Goal: Task Accomplishment & Management: Use online tool/utility

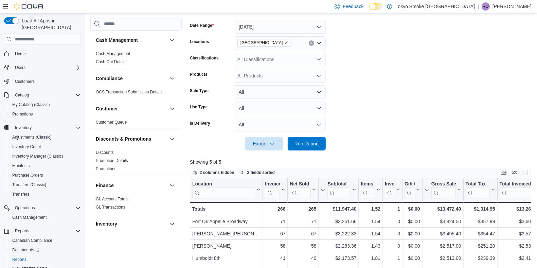
scroll to position [90, 0]
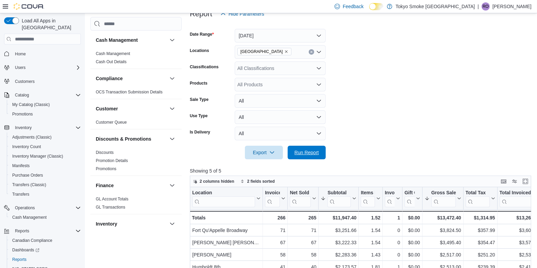
click at [304, 149] on span "Run Report" at bounding box center [307, 153] width 30 height 14
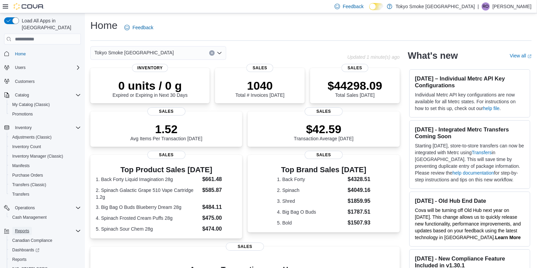
click at [18, 228] on span "Reports" at bounding box center [22, 230] width 14 height 5
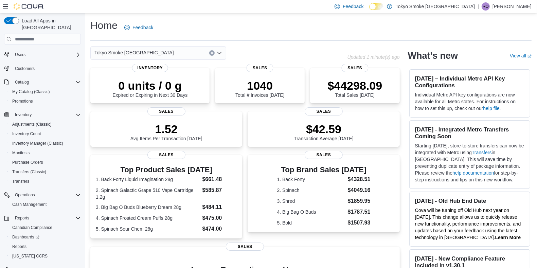
scroll to position [20, 0]
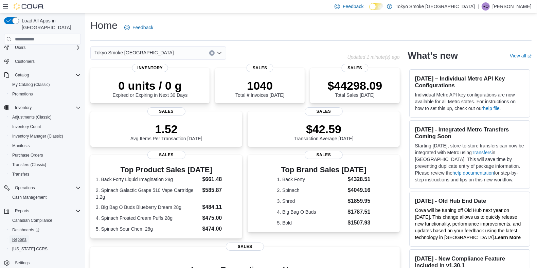
click at [19, 237] on span "Reports" at bounding box center [19, 239] width 14 height 5
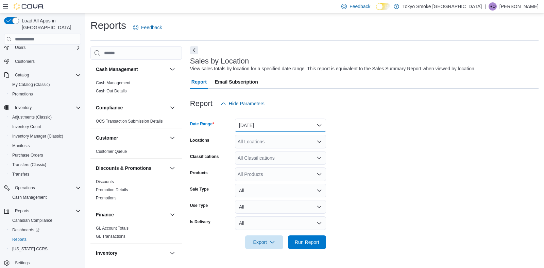
click at [321, 126] on button "Yesterday" at bounding box center [280, 126] width 91 height 14
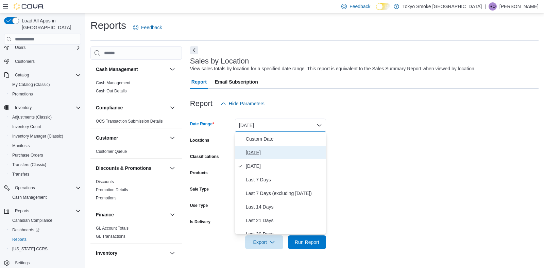
click at [251, 155] on span "Today" at bounding box center [284, 153] width 77 height 8
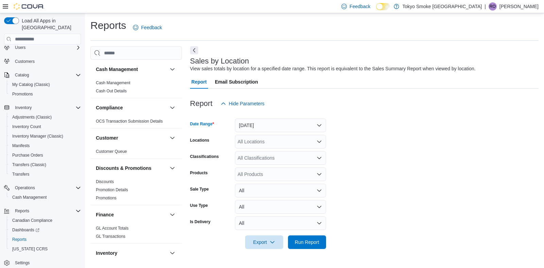
click at [279, 143] on div "All Locations" at bounding box center [280, 142] width 91 height 14
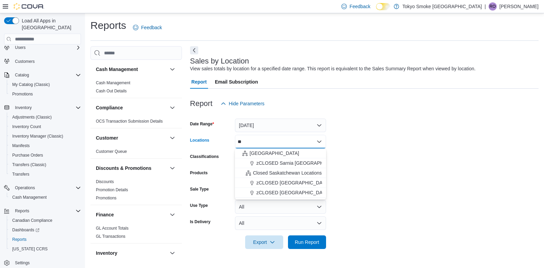
type input "**"
click at [273, 152] on span "Saskatchewan" at bounding box center [274, 153] width 50 height 7
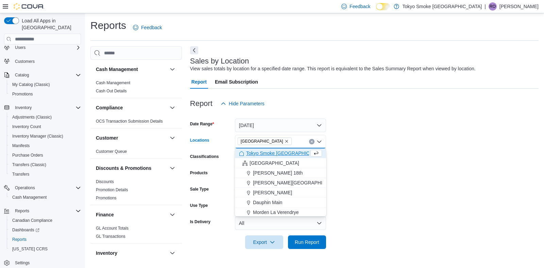
click at [349, 179] on form "Date Range Today Locations Saskatchewan Combo box. Selected. Saskatchewan. Pres…" at bounding box center [364, 179] width 348 height 139
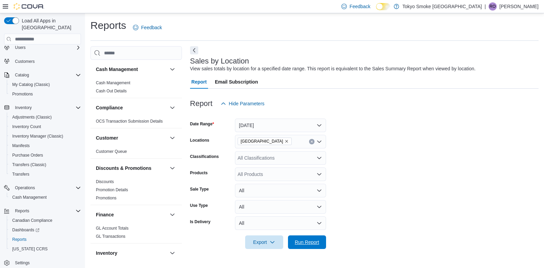
click at [302, 246] on span "Run Report" at bounding box center [307, 243] width 30 height 14
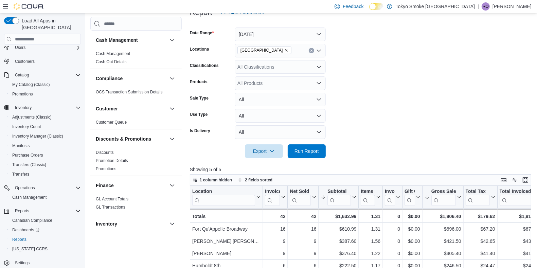
scroll to position [85, 0]
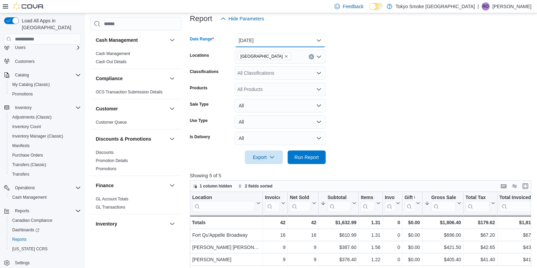
click at [324, 38] on button "Today" at bounding box center [280, 41] width 91 height 14
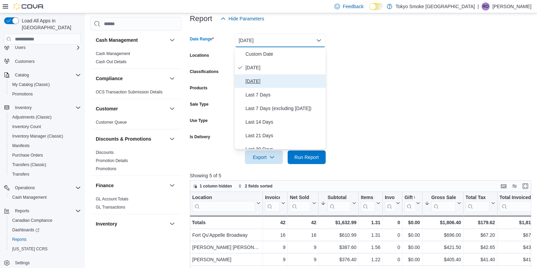
click at [283, 83] on span "Yesterday" at bounding box center [284, 81] width 77 height 8
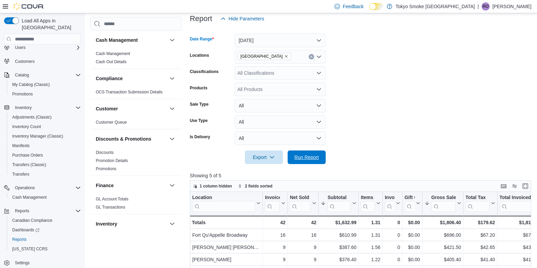
click at [311, 158] on span "Run Report" at bounding box center [307, 157] width 24 height 7
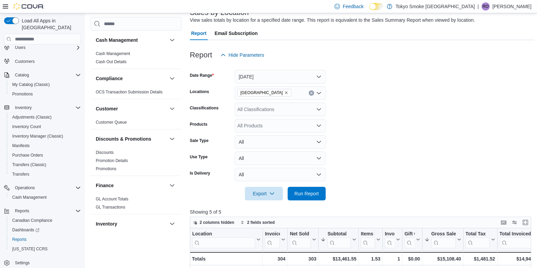
scroll to position [47, 0]
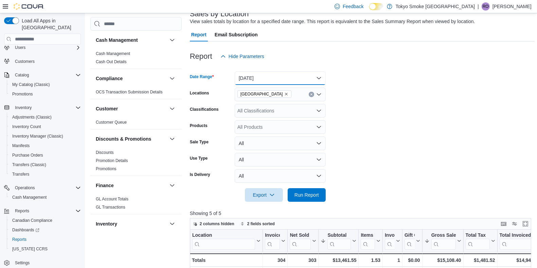
click at [324, 74] on button "Yesterday" at bounding box center [280, 78] width 91 height 14
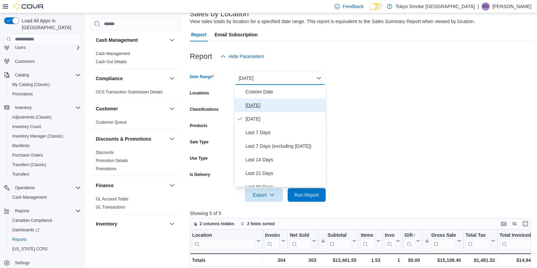
click at [264, 104] on span "Today" at bounding box center [284, 105] width 77 height 8
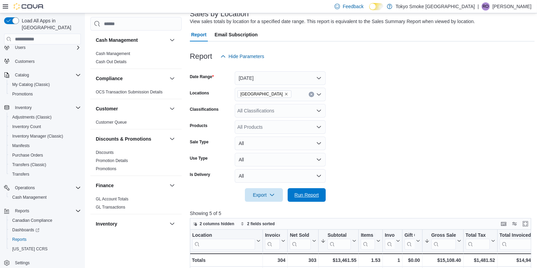
click at [313, 188] on div "Export Run Report" at bounding box center [258, 195] width 136 height 14
click at [315, 196] on span "Run Report" at bounding box center [307, 195] width 24 height 7
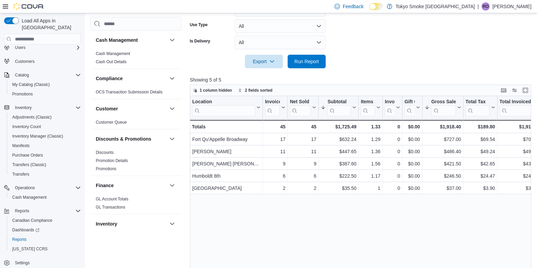
scroll to position [217, 0]
